Goal: Task Accomplishment & Management: Manage account settings

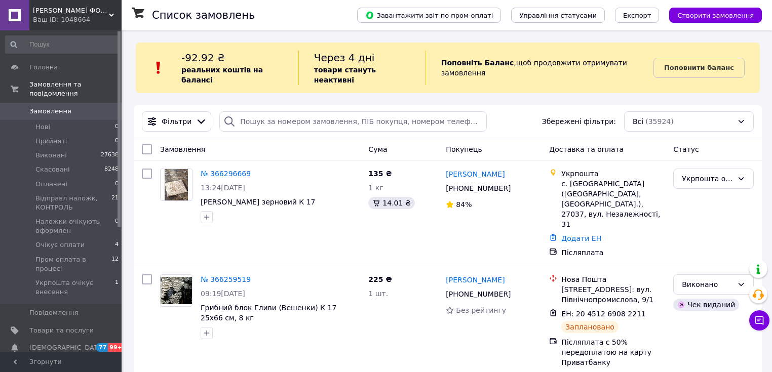
click at [45, 107] on span "Замовлення" at bounding box center [50, 111] width 42 height 9
click at [60, 279] on span "Укрпошта очікує внесення" at bounding box center [75, 288] width 80 height 18
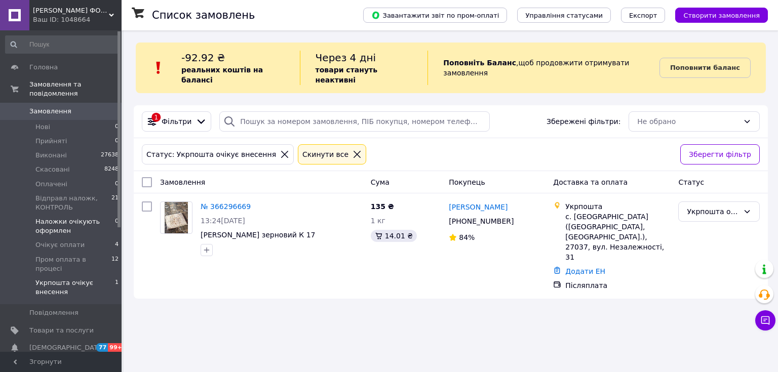
click at [62, 217] on span "Наложки очікують оформлен" at bounding box center [75, 226] width 80 height 18
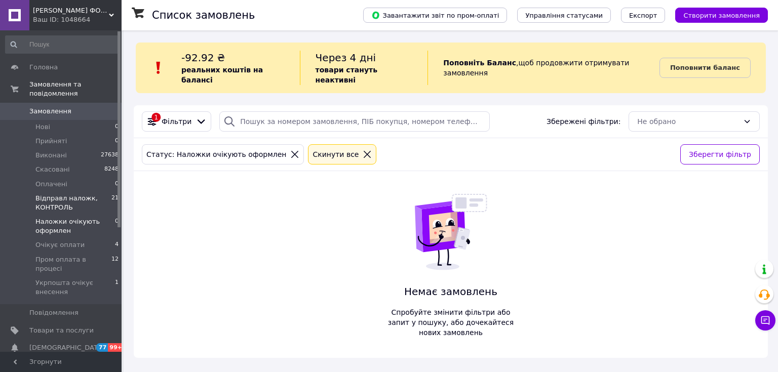
click at [60, 194] on span "Відправл наложк, КОНТРОЛЬ" at bounding box center [73, 203] width 76 height 18
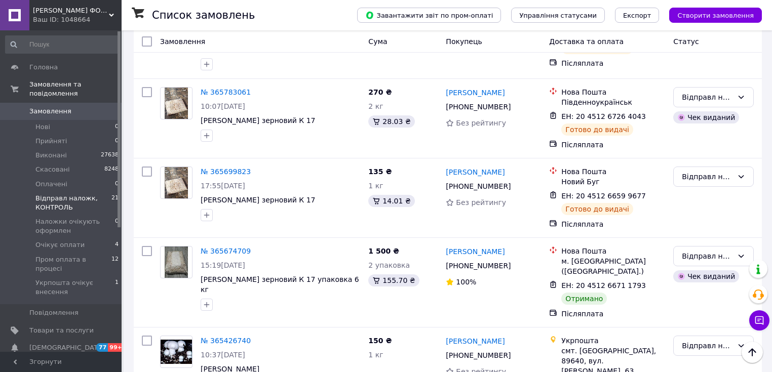
scroll to position [1095, 0]
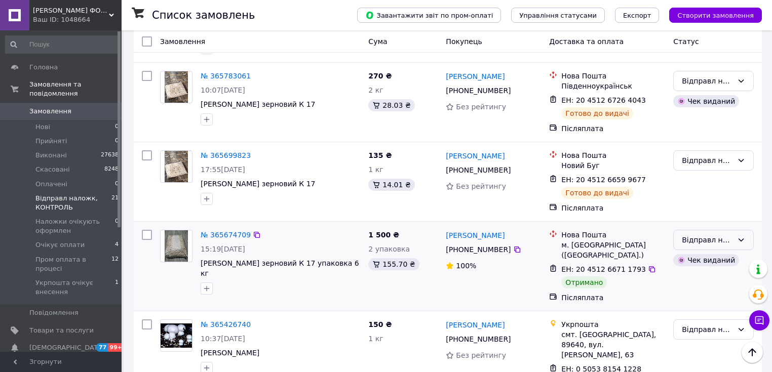
click at [699, 235] on div "Відправл наложк, КОНТРОЛЬ" at bounding box center [707, 240] width 51 height 11
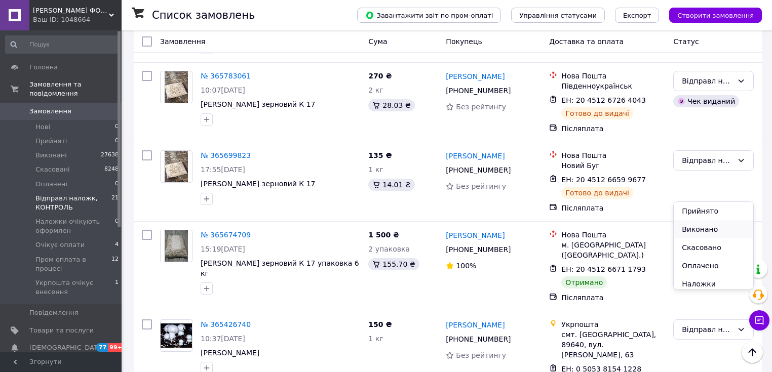
click at [701, 227] on li "Виконано" at bounding box center [714, 229] width 80 height 18
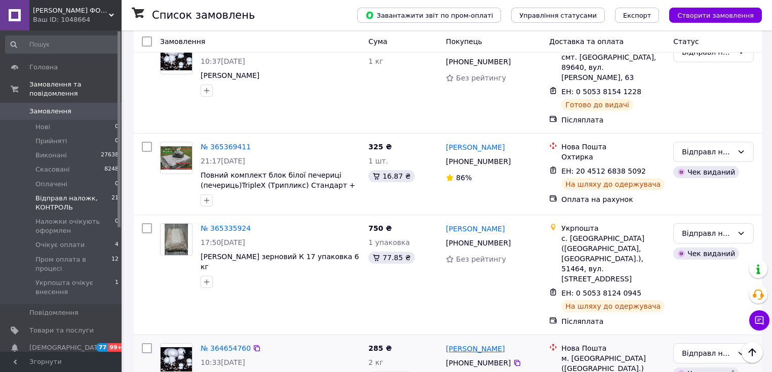
scroll to position [1451, 0]
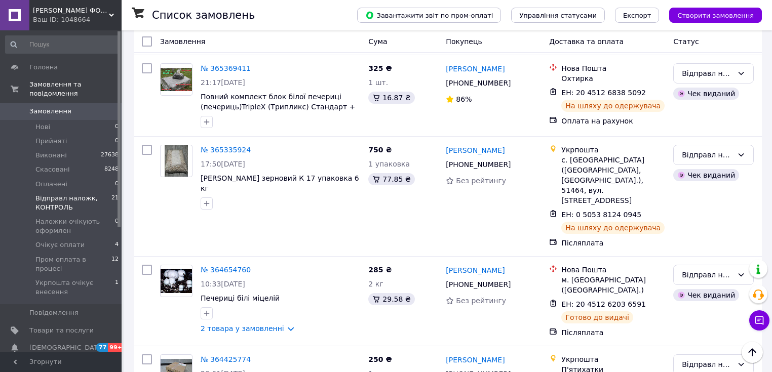
click at [50, 194] on span "Відправл наложк, КОНТРОЛЬ" at bounding box center [73, 203] width 76 height 18
click at [36, 107] on span "Замовлення" at bounding box center [50, 111] width 42 height 9
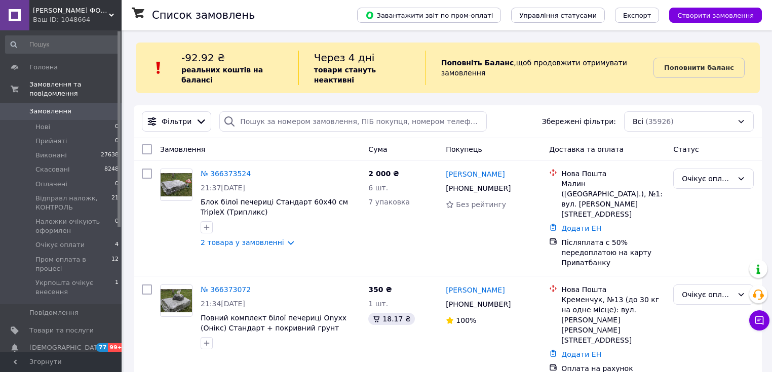
click at [54, 107] on span "Замовлення" at bounding box center [50, 111] width 42 height 9
click at [221, 170] on link "№ 366373524" at bounding box center [226, 174] width 50 height 8
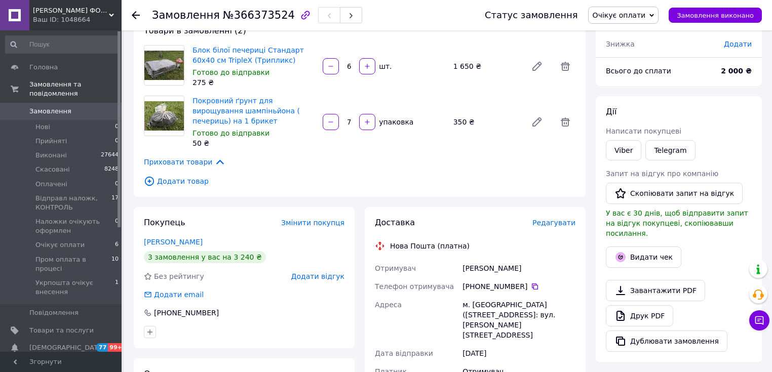
scroll to position [81, 0]
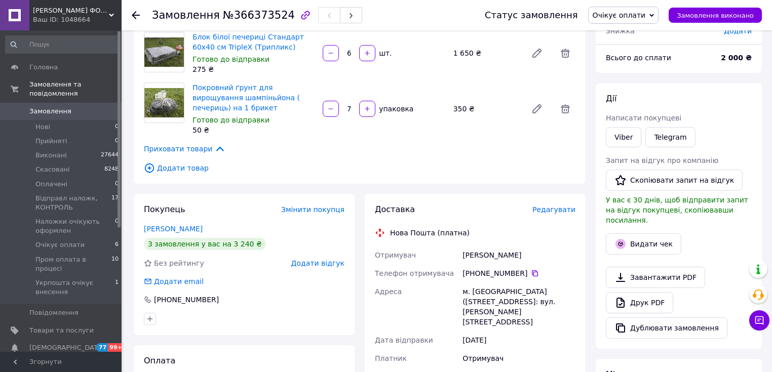
click at [58, 103] on link "Замовлення 0" at bounding box center [62, 111] width 125 height 17
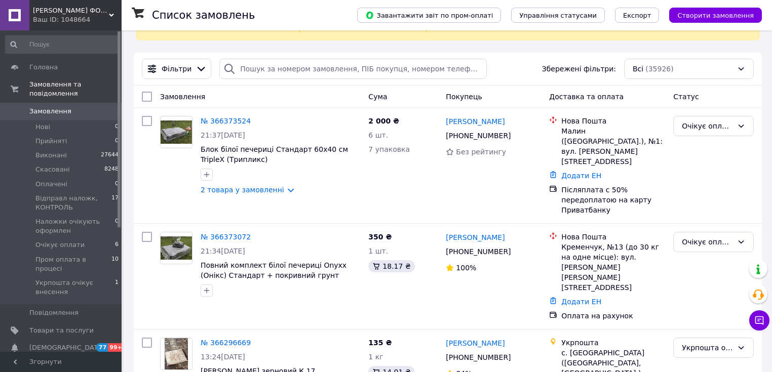
scroll to position [446, 0]
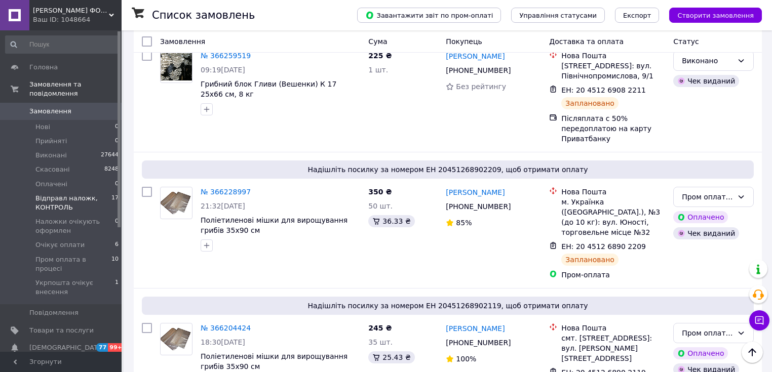
click at [53, 199] on span "Відправл наложк, КОНТРОЛЬ" at bounding box center [73, 203] width 76 height 18
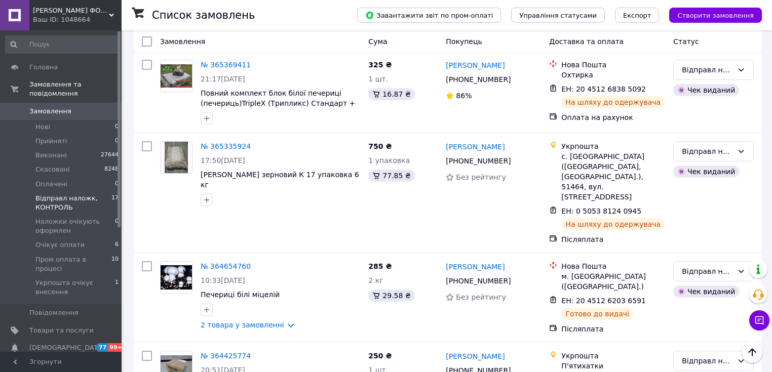
scroll to position [1371, 0]
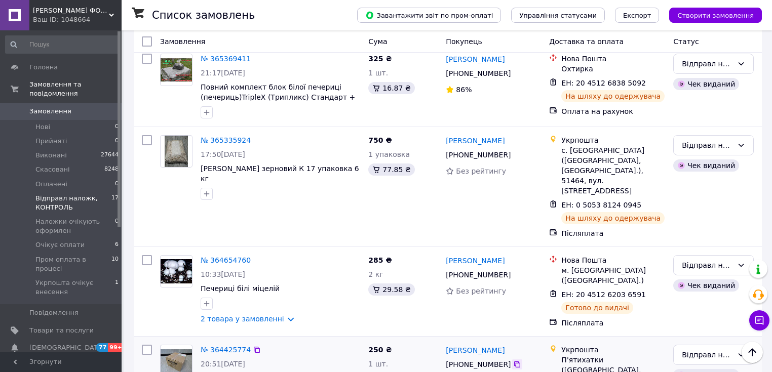
click at [513, 361] on icon at bounding box center [517, 365] width 8 height 8
click at [51, 107] on span "Замовлення" at bounding box center [50, 111] width 42 height 9
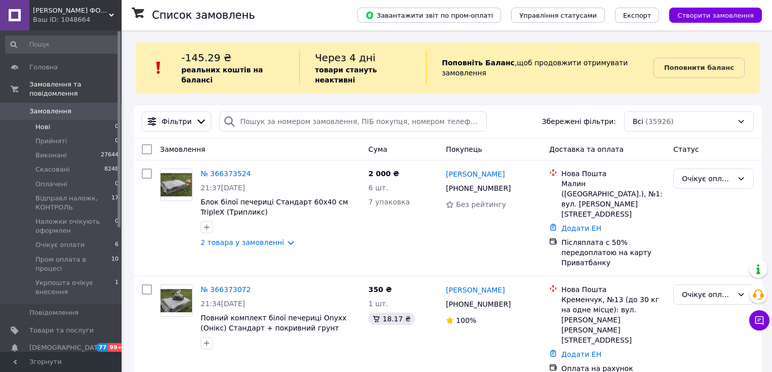
click at [47, 123] on span "Нові" at bounding box center [42, 127] width 15 height 9
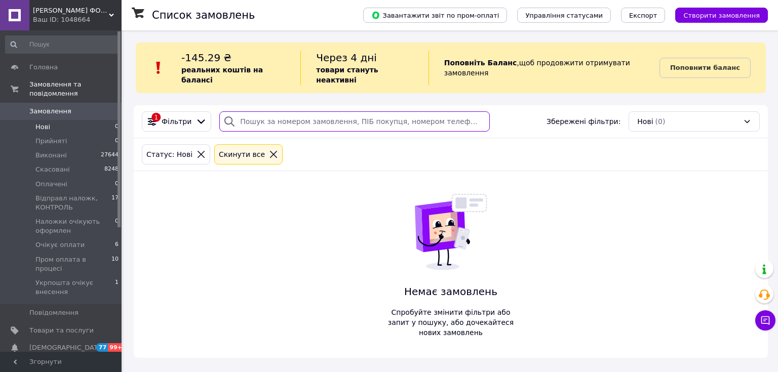
click at [378, 111] on input "search" at bounding box center [354, 121] width 270 height 20
paste input "[PHONE_NUMBER]"
type input "[PHONE_NUMBER]"
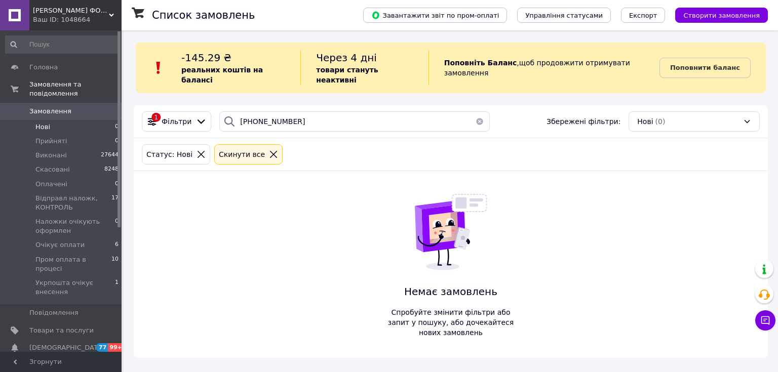
click at [50, 107] on span "Замовлення" at bounding box center [50, 111] width 42 height 9
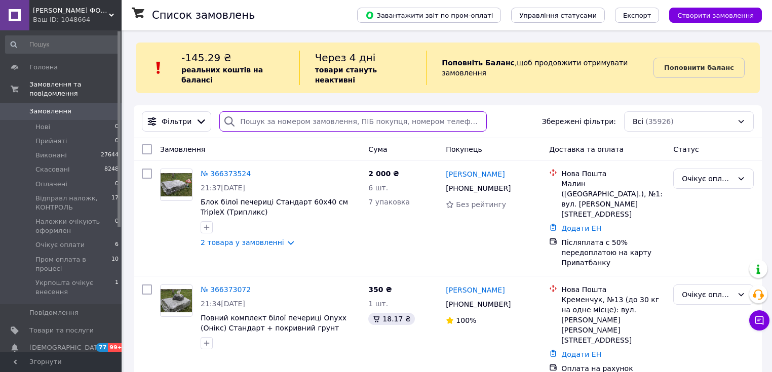
click at [266, 111] on input "search" at bounding box center [353, 121] width 268 height 20
paste input "[PHONE_NUMBER]"
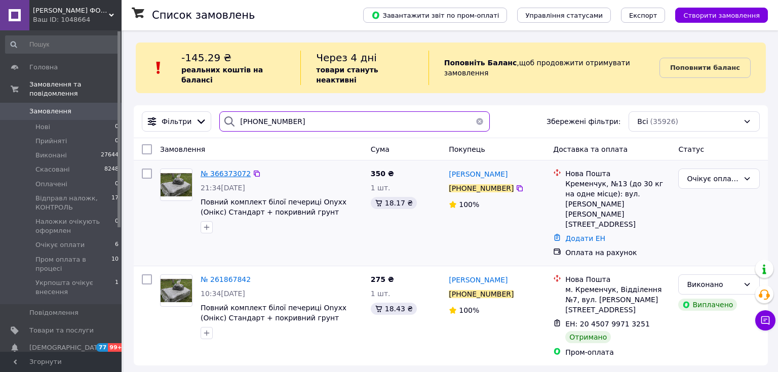
type input "[PHONE_NUMBER]"
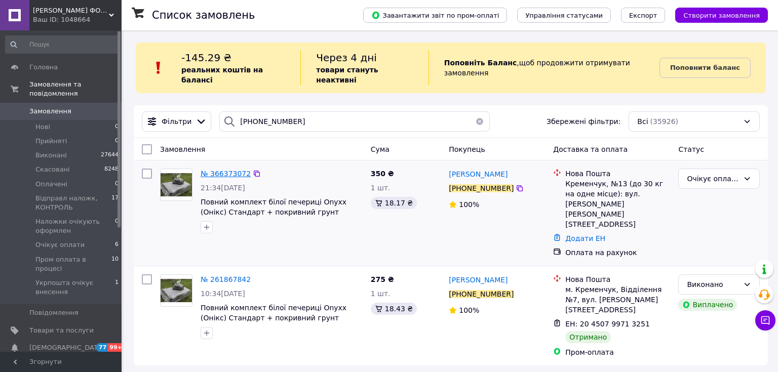
click at [225, 170] on span "№ 366373072" at bounding box center [226, 174] width 50 height 8
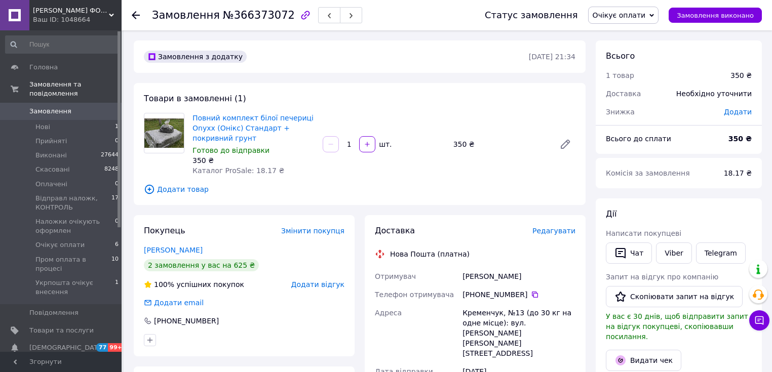
click at [646, 12] on span "Очікує оплати" at bounding box center [619, 15] width 53 height 8
click at [634, 81] on li "Оплачено" at bounding box center [645, 80] width 112 height 15
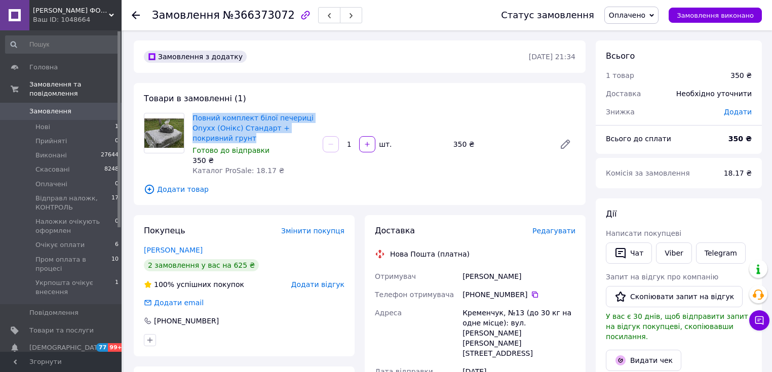
drag, startPoint x: 219, startPoint y: 142, endPoint x: 191, endPoint y: 119, distance: 37.0
click at [191, 119] on div "Повний комплект білої печериці Onyxx (Онікс) Стандарт + покривний грунт Готово …" at bounding box center [254, 144] width 130 height 67
copy link "Повний комплект білої печериці Onyxx (Онікс) Стандарт + покривний грунт"
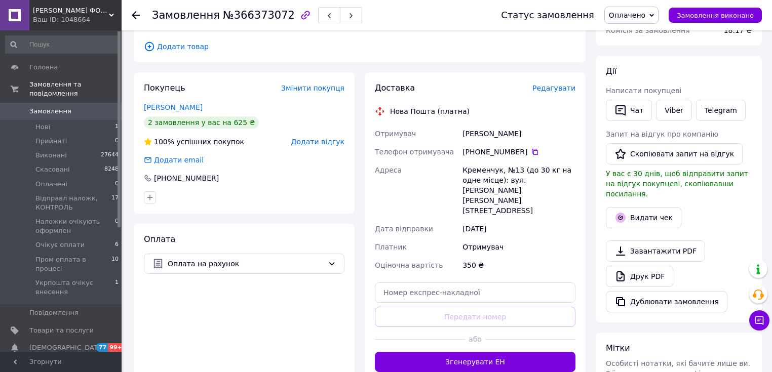
scroll to position [162, 0]
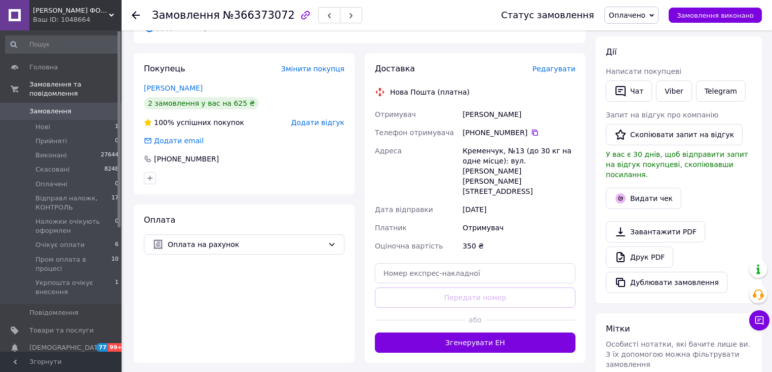
click at [530, 126] on div "[PHONE_NUMBER]" at bounding box center [519, 133] width 117 height 18
click at [530, 127] on div "[PHONE_NUMBER]" at bounding box center [519, 133] width 117 height 18
click at [531, 130] on icon at bounding box center [535, 133] width 8 height 8
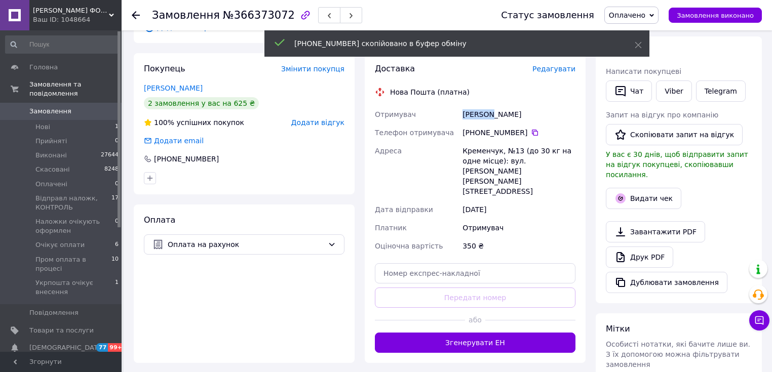
drag, startPoint x: 463, startPoint y: 113, endPoint x: 490, endPoint y: 119, distance: 27.9
click at [490, 119] on div "[PERSON_NAME]" at bounding box center [519, 114] width 117 height 18
copy div "[PERSON_NAME]"
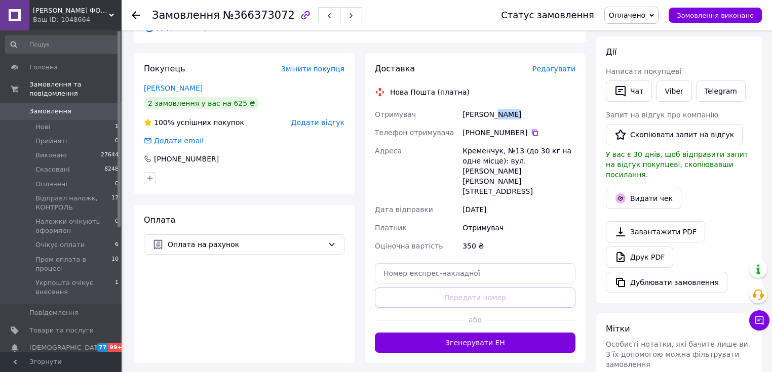
drag, startPoint x: 494, startPoint y: 113, endPoint x: 523, endPoint y: 118, distance: 30.3
click at [523, 118] on div "[PERSON_NAME]" at bounding box center [519, 114] width 117 height 18
copy div "[PERSON_NAME]"
click at [473, 263] on input "text" at bounding box center [475, 273] width 201 height 20
paste input "20451269281740"
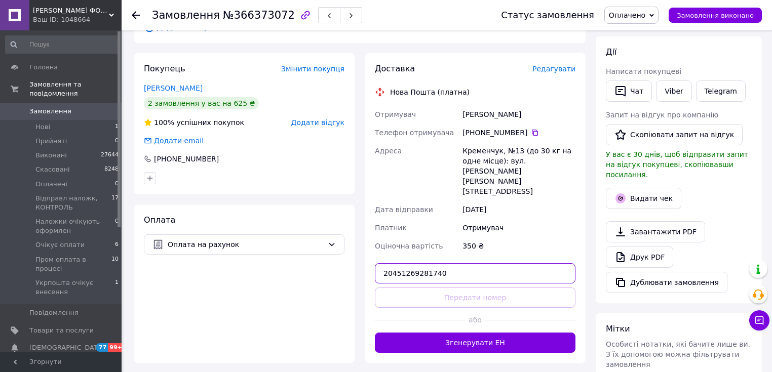
type input "20451269281740"
click at [478, 288] on button "Передати номер" at bounding box center [475, 298] width 201 height 20
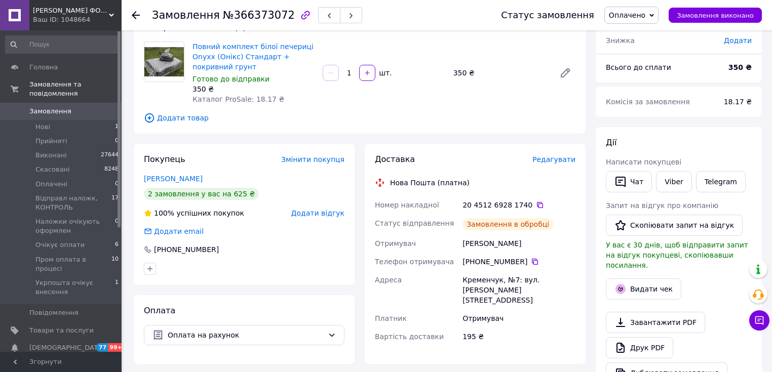
scroll to position [41, 0]
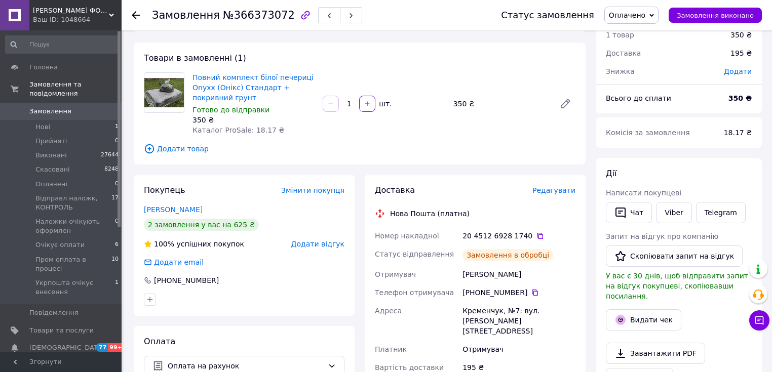
click at [634, 13] on span "Оплачено" at bounding box center [627, 15] width 36 height 8
click at [654, 47] on li "Виконано" at bounding box center [661, 50] width 112 height 15
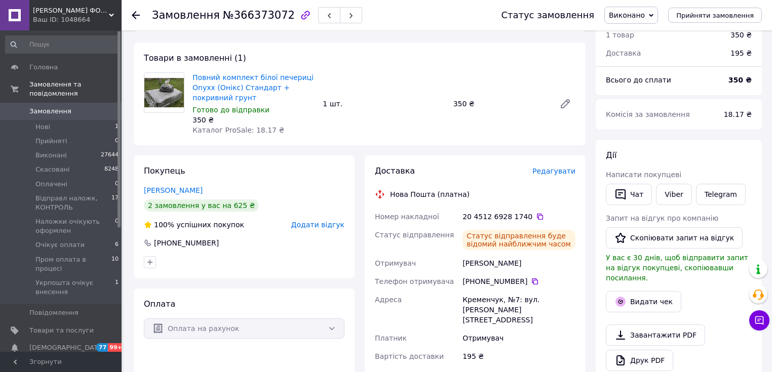
click at [57, 107] on span "Замовлення" at bounding box center [50, 111] width 42 height 9
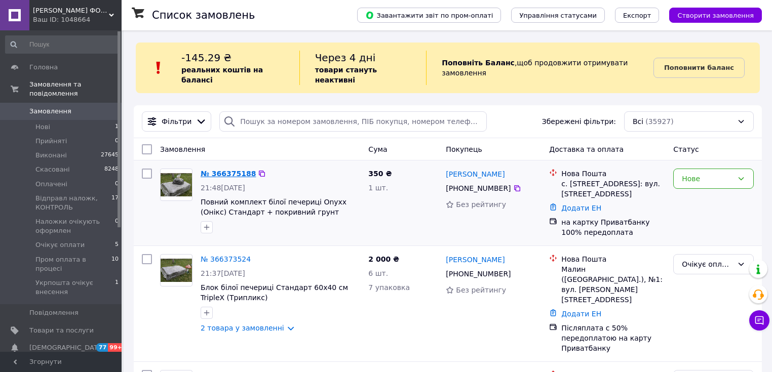
click at [229, 170] on link "№ 366375188" at bounding box center [228, 174] width 55 height 8
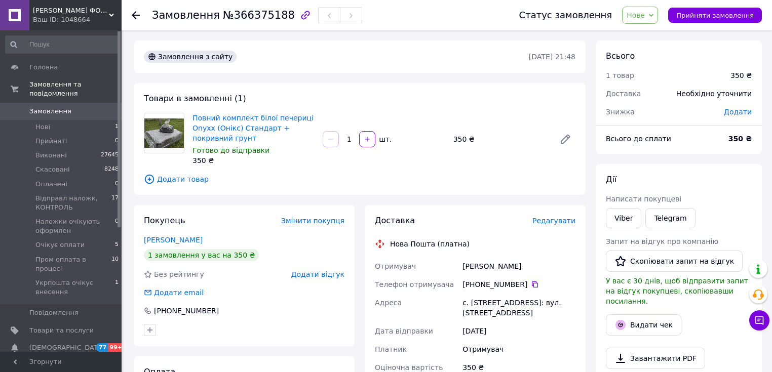
drag, startPoint x: 639, startPoint y: 11, endPoint x: 651, endPoint y: 30, distance: 22.5
click at [640, 12] on span "Нове" at bounding box center [636, 15] width 18 height 8
click at [652, 32] on li "Прийнято" at bounding box center [679, 35] width 112 height 15
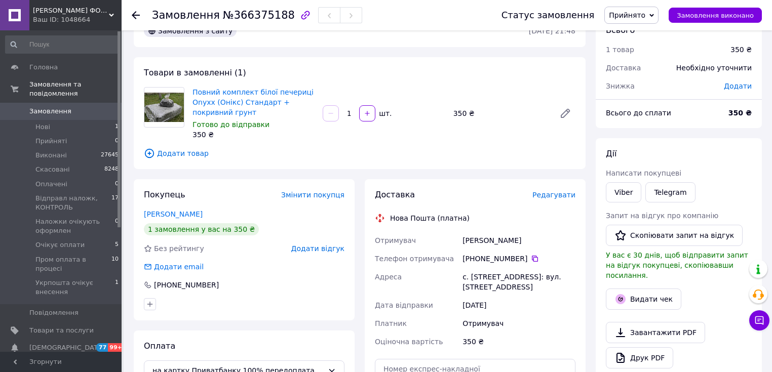
scroll to position [122, 0]
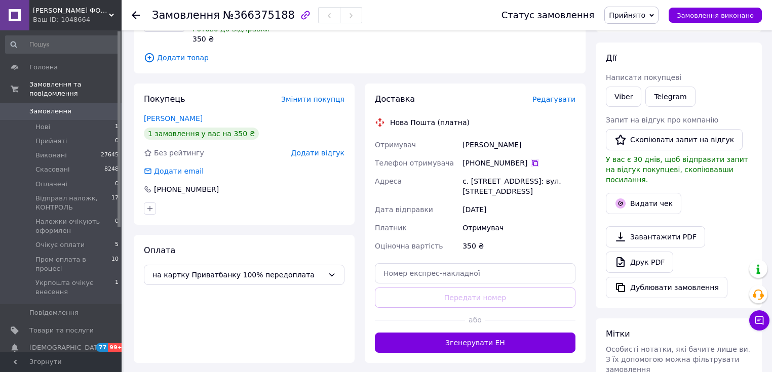
click at [531, 164] on icon at bounding box center [535, 163] width 8 height 8
click at [646, 15] on span "Прийнято" at bounding box center [627, 15] width 36 height 8
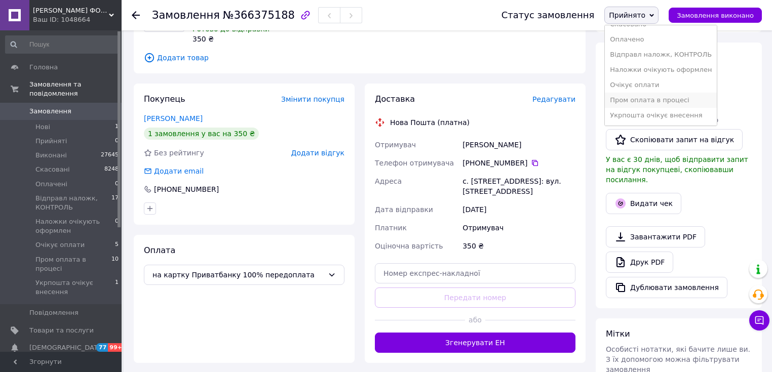
click at [650, 93] on li "Пром оплата в процесі" at bounding box center [661, 100] width 112 height 15
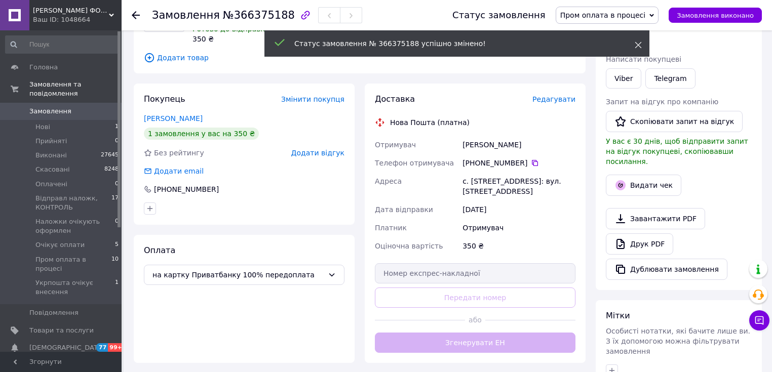
click at [638, 48] on icon at bounding box center [638, 45] width 7 height 7
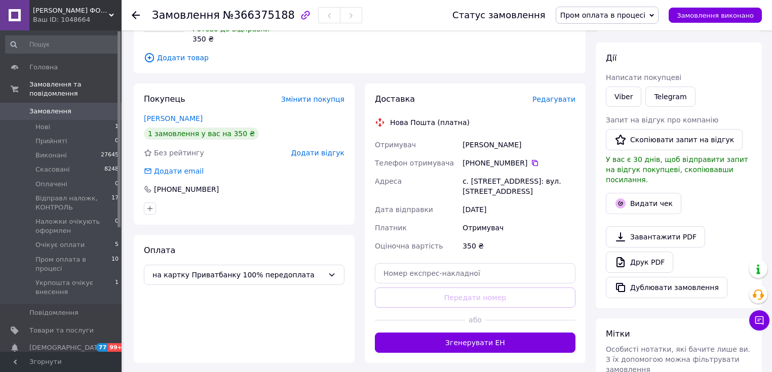
click at [632, 19] on span "Пром оплата в процесі" at bounding box center [602, 15] width 85 height 8
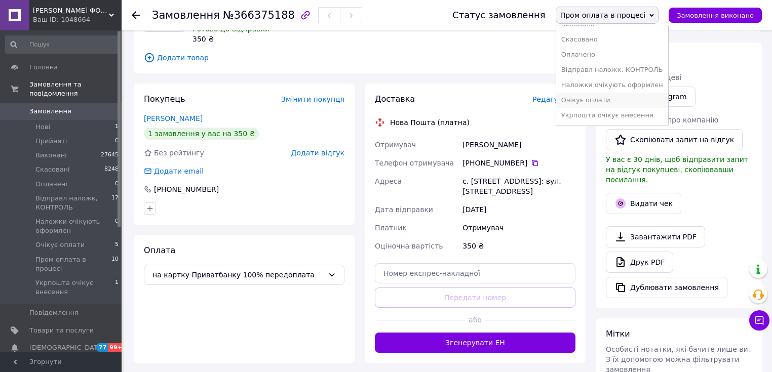
click at [619, 95] on li "Очікує оплати" at bounding box center [612, 100] width 112 height 15
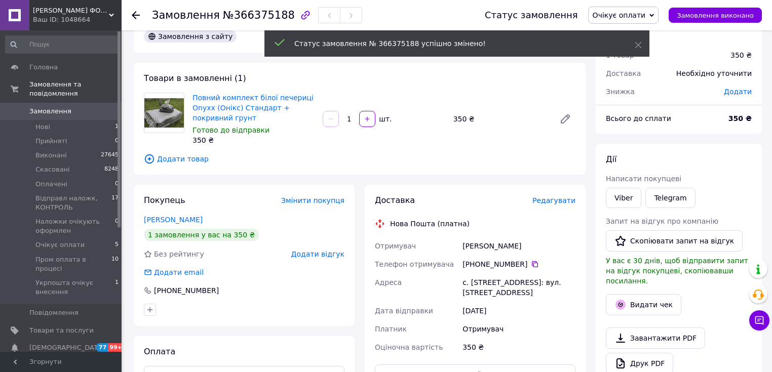
scroll to position [0, 0]
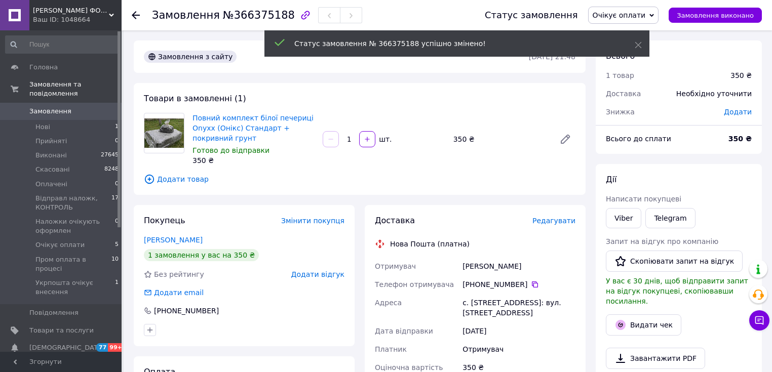
click at [61, 107] on span "Замовлення" at bounding box center [50, 111] width 42 height 9
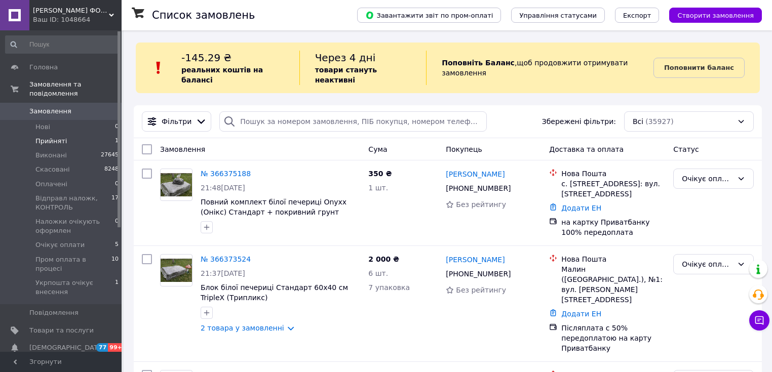
click at [67, 134] on li "Прийняті 1" at bounding box center [62, 141] width 125 height 14
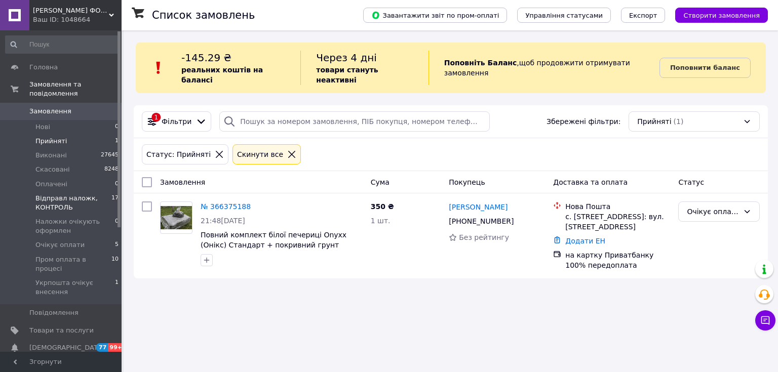
click at [59, 198] on span "Відправл наложк, КОНТРОЛЬ" at bounding box center [73, 203] width 76 height 18
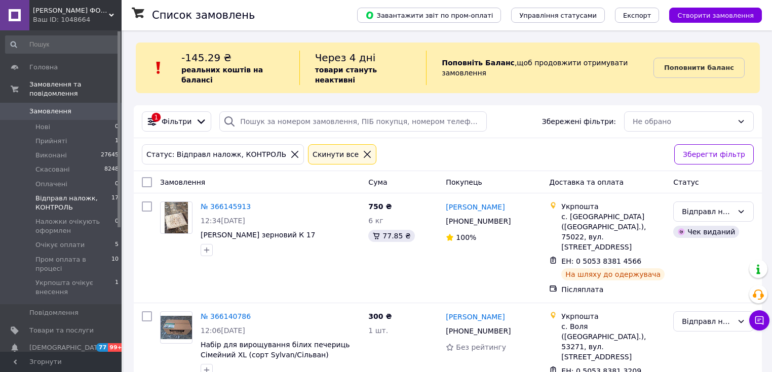
click at [49, 107] on span "Замовлення" at bounding box center [50, 111] width 42 height 9
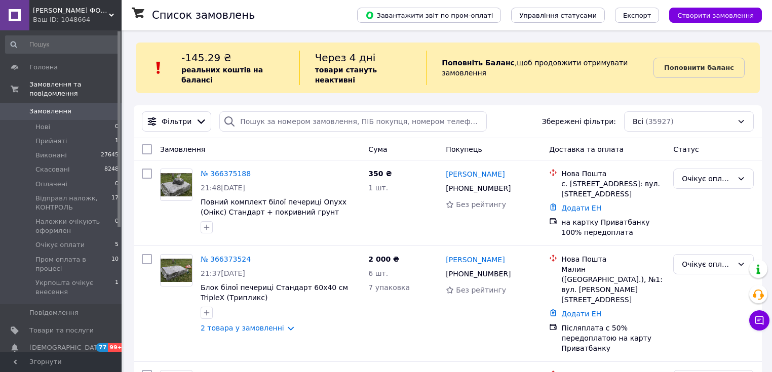
click at [50, 107] on span "Замовлення" at bounding box center [50, 111] width 42 height 9
click at [48, 107] on span "Замовлення" at bounding box center [50, 111] width 42 height 9
click at [60, 107] on span "Замовлення" at bounding box center [50, 111] width 42 height 9
click at [41, 107] on span "Замовлення" at bounding box center [50, 111] width 42 height 9
click at [59, 107] on span "Замовлення" at bounding box center [50, 111] width 42 height 9
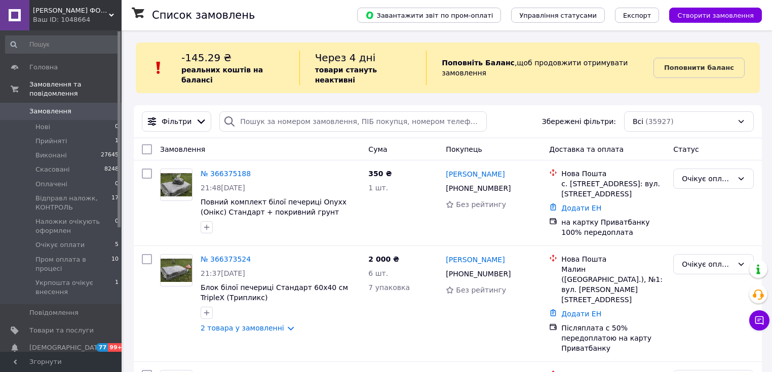
click at [57, 107] on span "Замовлення" at bounding box center [50, 111] width 42 height 9
click at [60, 107] on span "Замовлення" at bounding box center [50, 111] width 42 height 9
